Goal: Find specific page/section: Locate a particular part of the current website

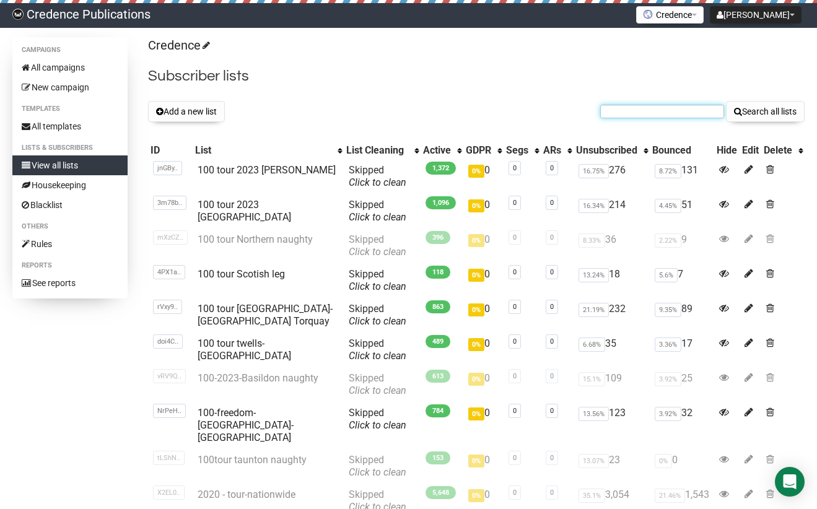
click at [611, 111] on input "text" at bounding box center [662, 112] width 124 height 14
paste input "julia.wilkens@doctors.org.uk"
type input "julia.wilkens@doctors.org.uk"
click at [759, 113] on button "Search all lists" at bounding box center [765, 111] width 79 height 21
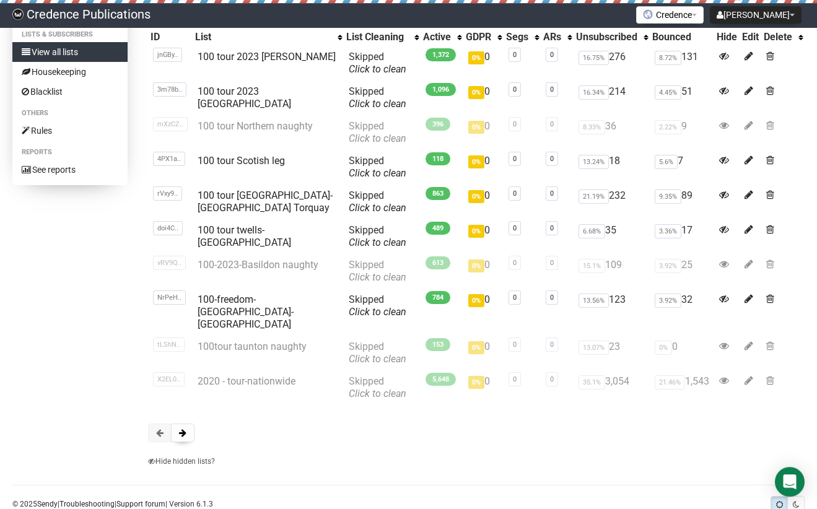
scroll to position [117, 0]
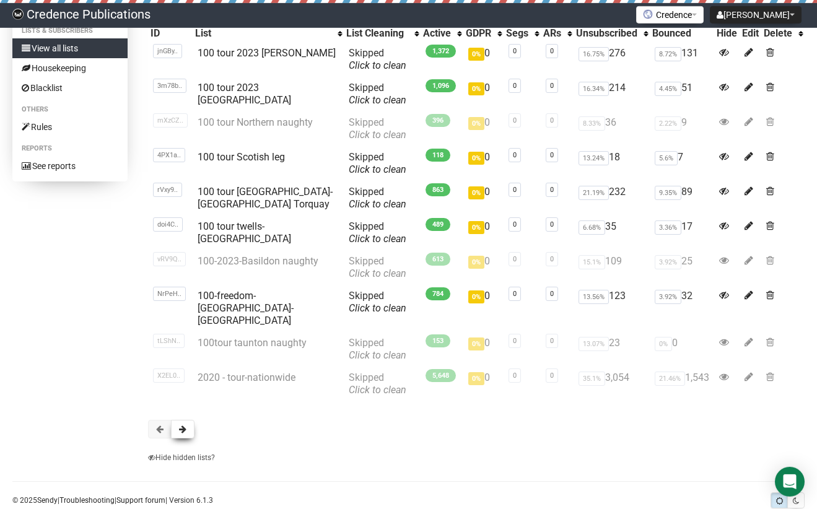
click at [186, 425] on span at bounding box center [182, 429] width 7 height 9
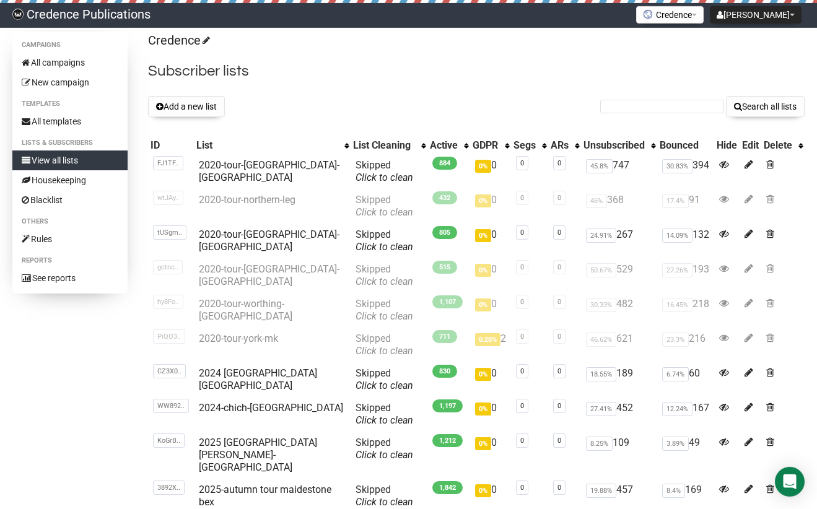
scroll to position [133, 0]
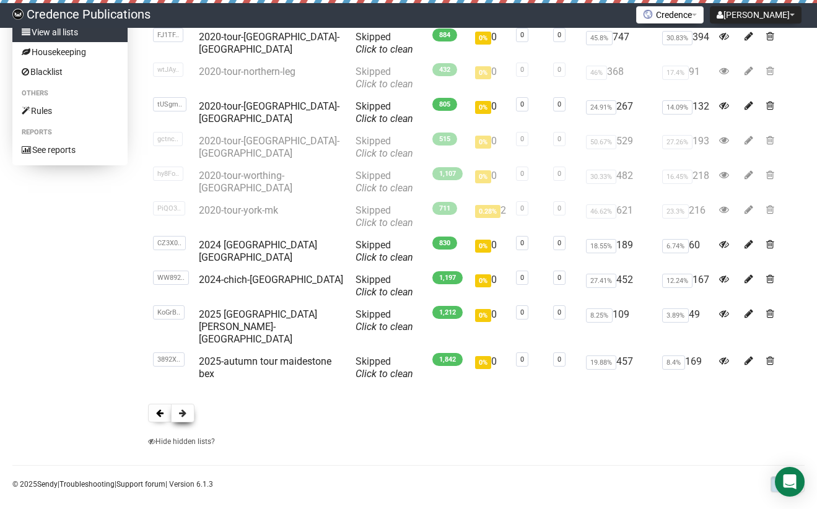
click at [183, 409] on span at bounding box center [182, 413] width 7 height 9
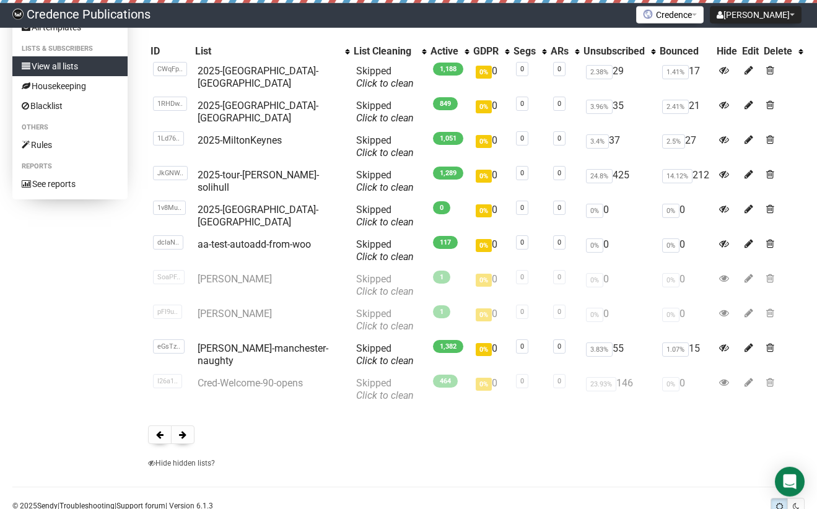
scroll to position [125, 0]
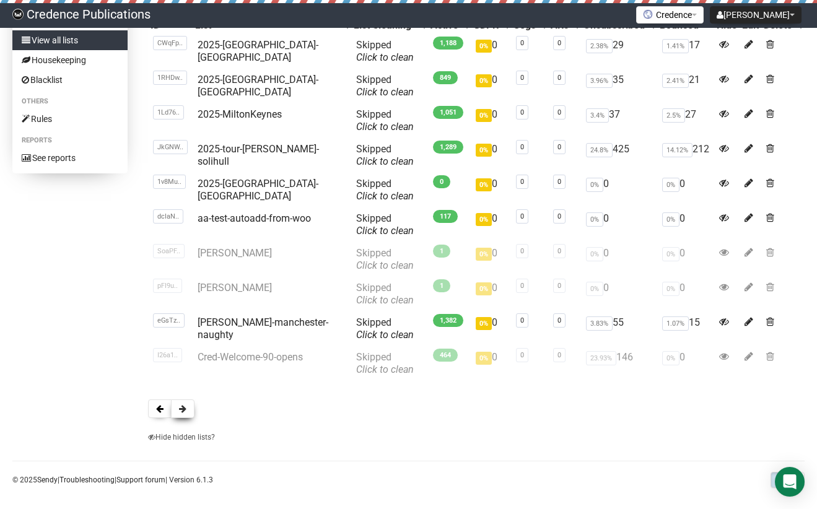
click at [179, 408] on button at bounding box center [183, 409] width 24 height 19
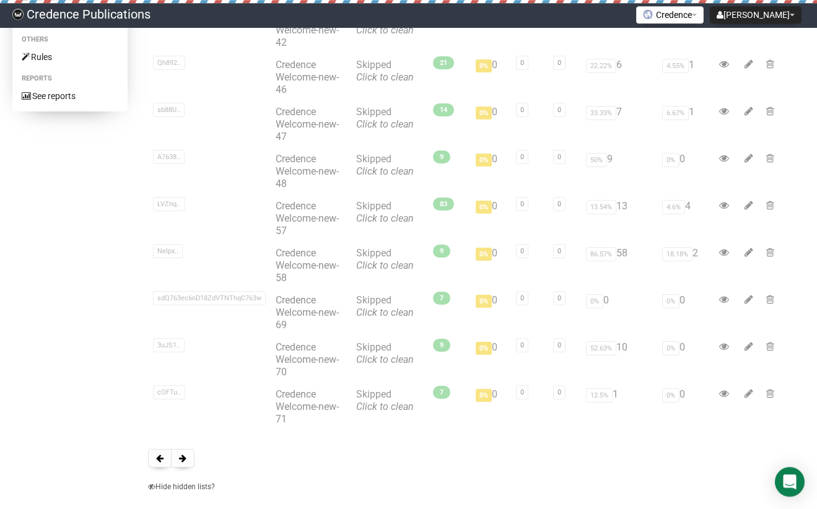
scroll to position [245, 0]
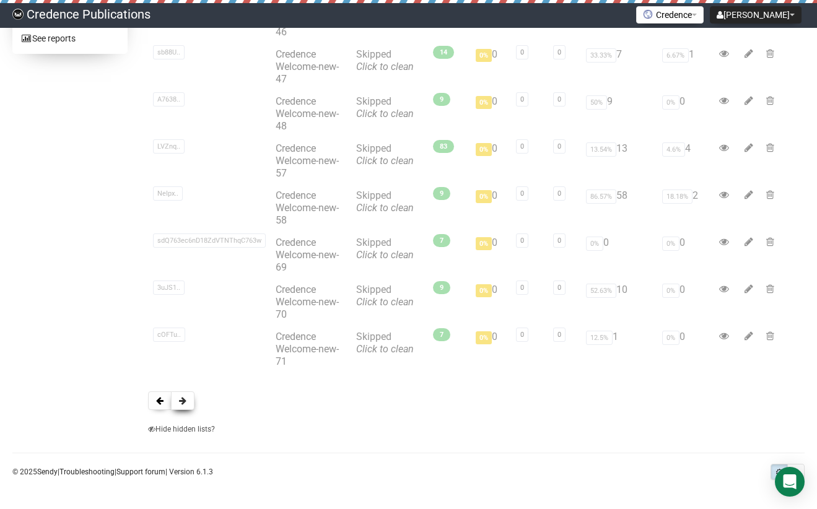
click at [185, 399] on span at bounding box center [182, 400] width 7 height 9
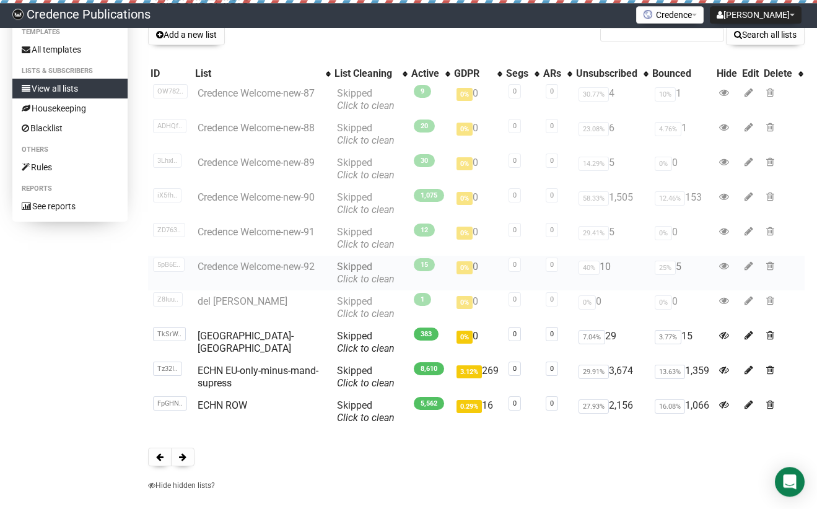
scroll to position [77, 0]
click at [219, 376] on link "ECHN EU-only-minus-mand-supress" at bounding box center [258, 377] width 121 height 24
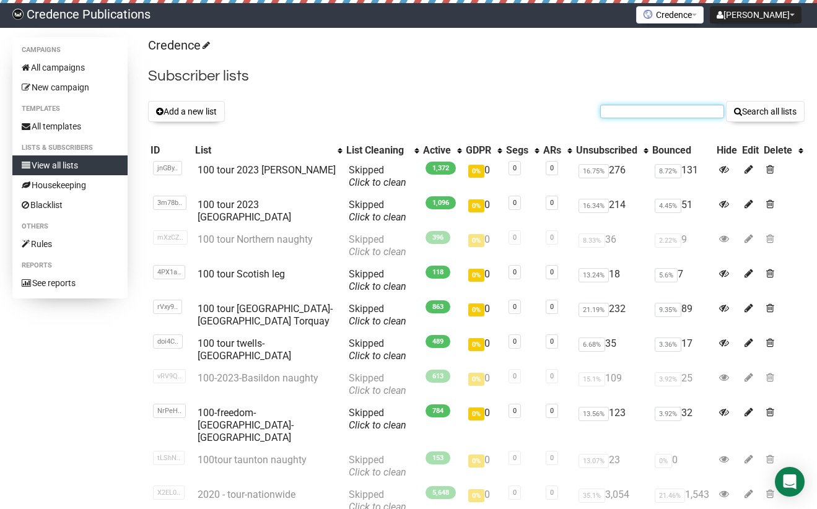
click at [637, 112] on input "text" at bounding box center [662, 112] width 124 height 14
paste input "julia.wilkens@doctors.org.uk"
type input "julia.wilkens@doctors.org.uk"
click at [751, 113] on button "Search all lists" at bounding box center [765, 111] width 79 height 21
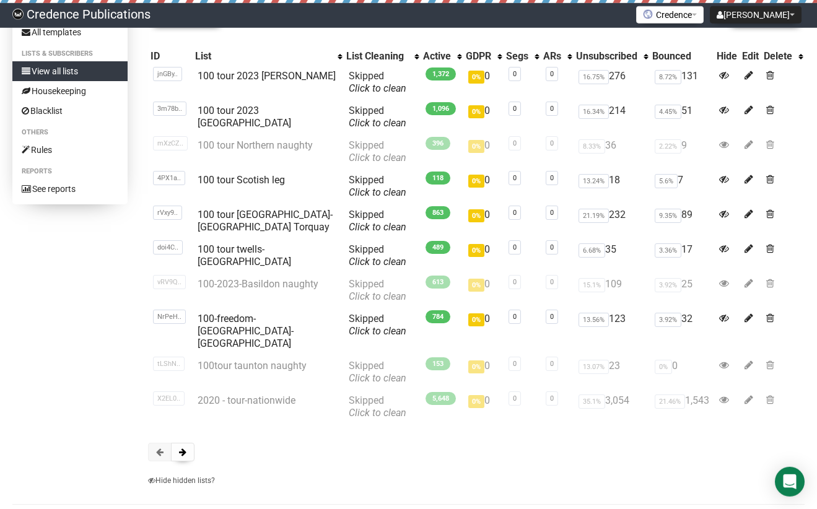
scroll to position [133, 0]
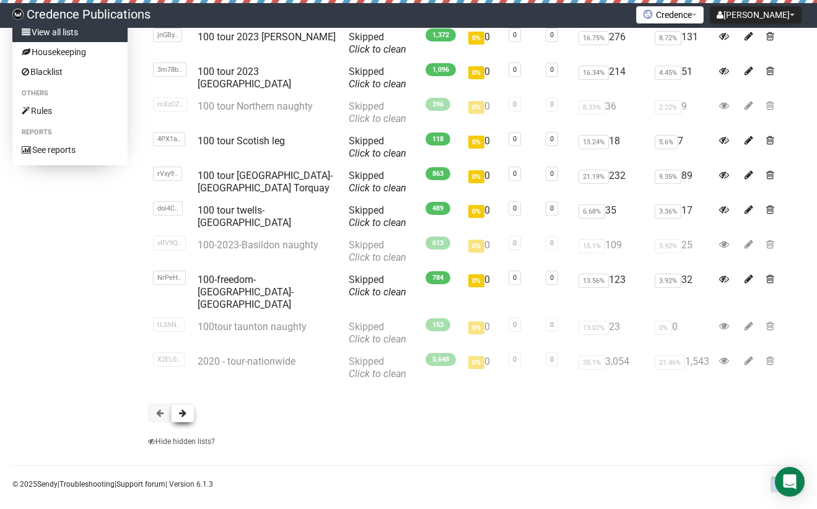
click at [181, 409] on span at bounding box center [182, 413] width 7 height 9
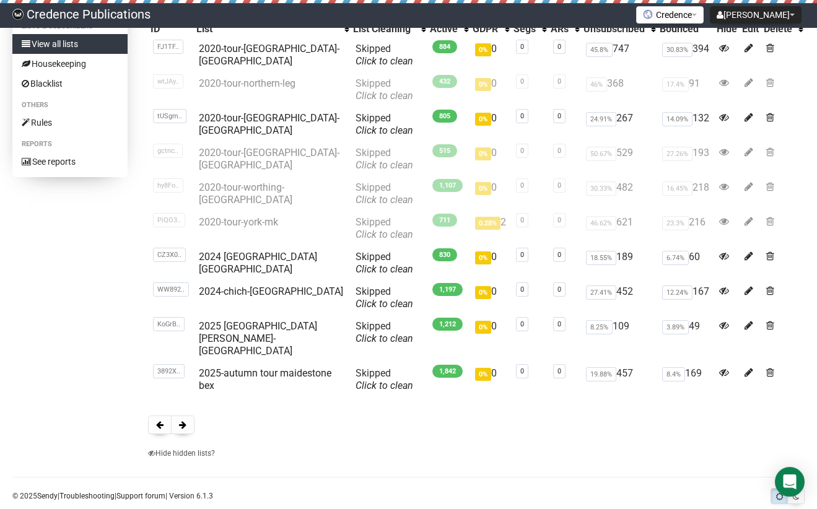
scroll to position [133, 0]
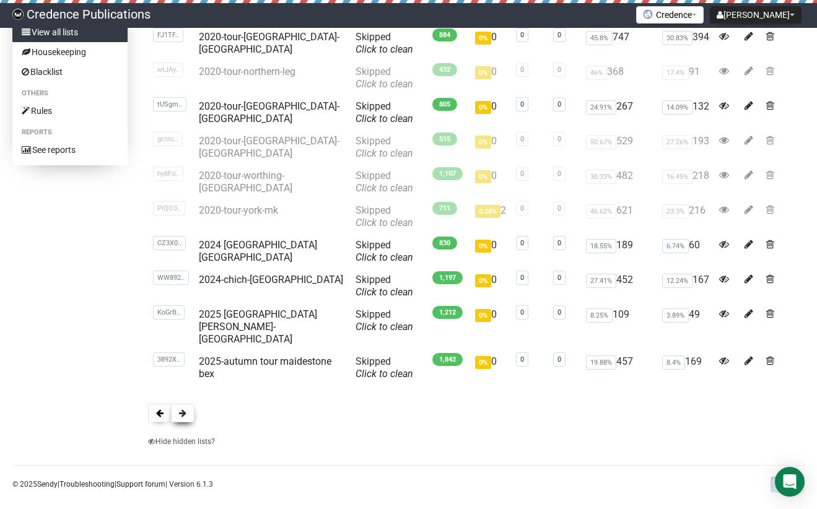
click at [179, 409] on span at bounding box center [182, 413] width 7 height 9
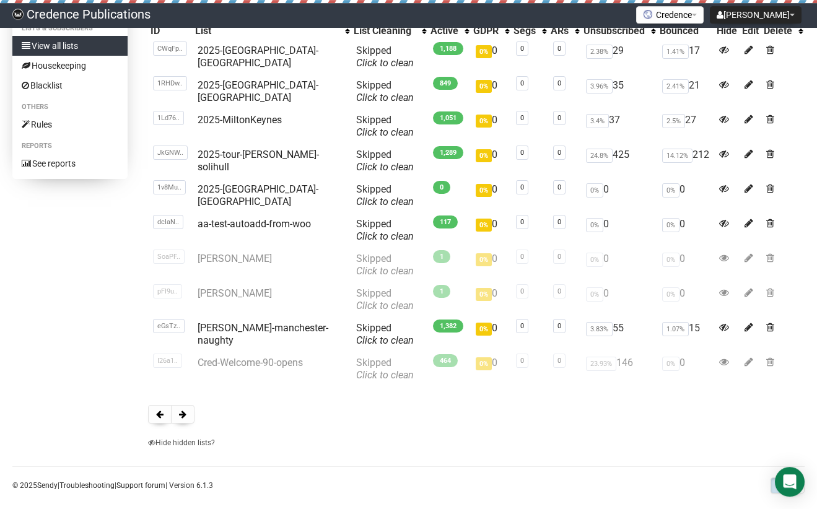
scroll to position [133, 0]
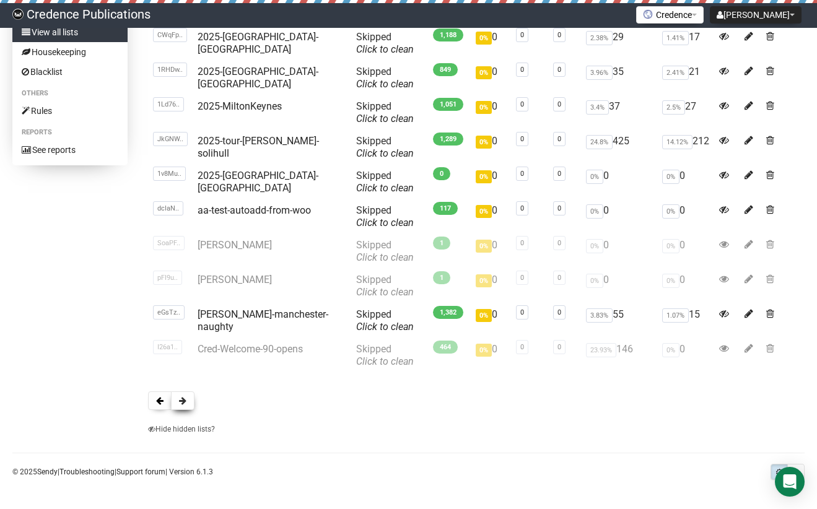
click at [177, 402] on button at bounding box center [183, 400] width 24 height 19
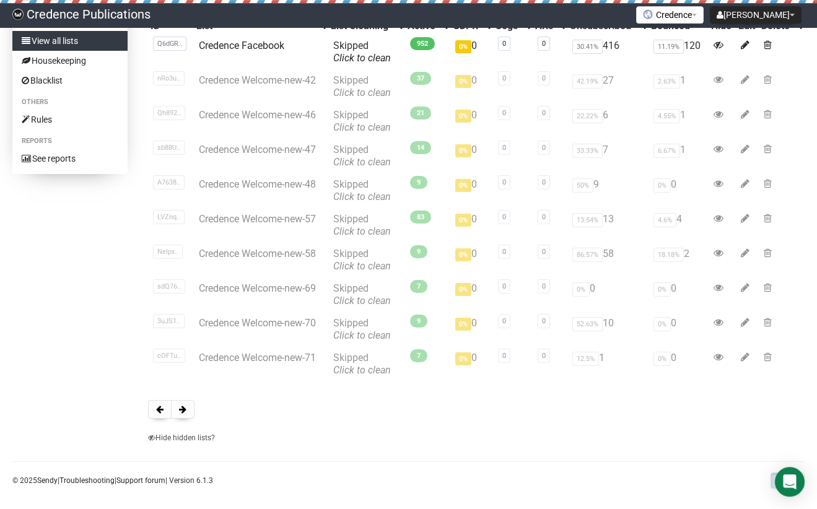
scroll to position [133, 0]
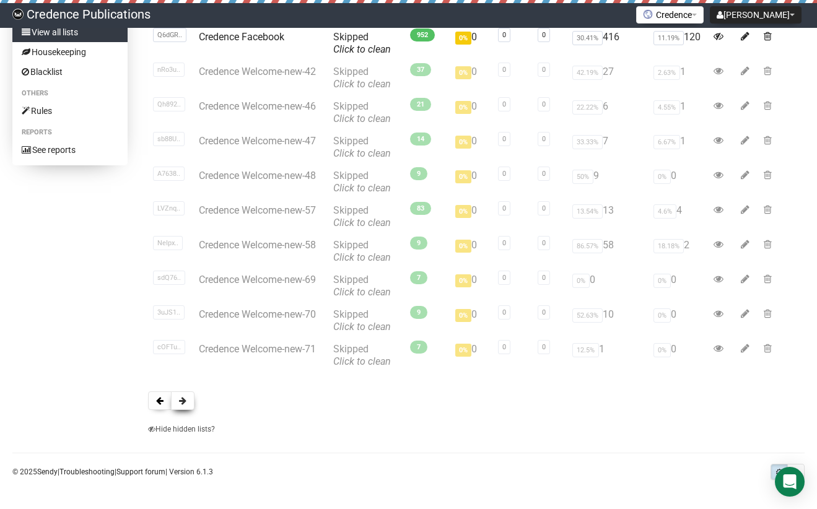
click at [181, 403] on span at bounding box center [182, 400] width 7 height 9
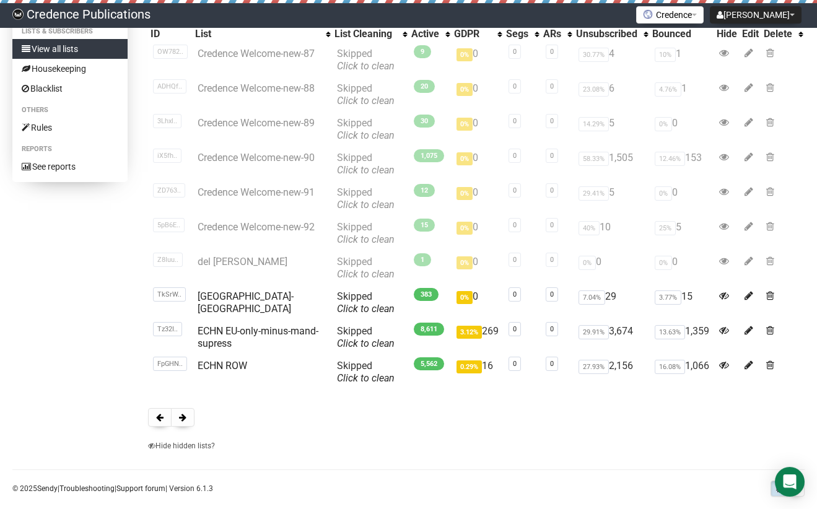
scroll to position [122, 0]
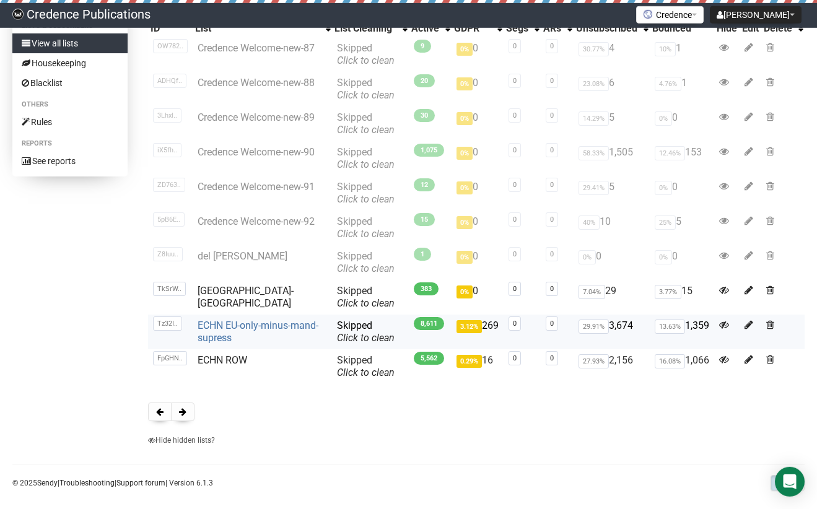
click at [202, 324] on link "ECHN EU-only-minus-mand-supress" at bounding box center [258, 332] width 121 height 24
